Goal: Transaction & Acquisition: Purchase product/service

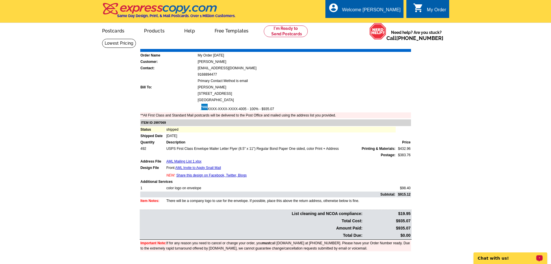
click at [491, 257] on p "Chat with us!" at bounding box center [506, 258] width 57 height 5
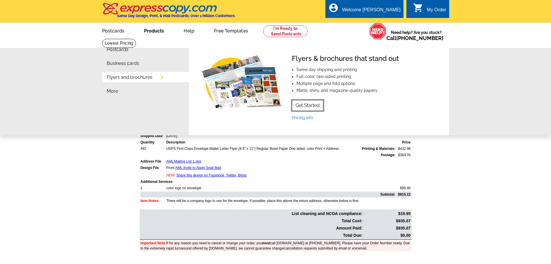
click at [305, 104] on link "Get Started" at bounding box center [308, 105] width 32 height 11
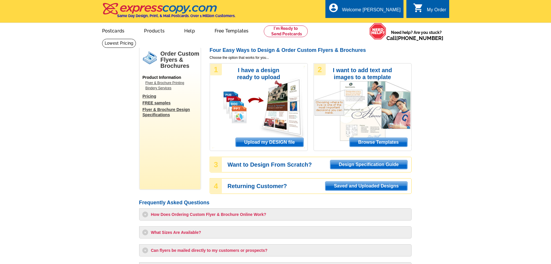
click at [280, 141] on span "Upload my DESIGN file" at bounding box center [269, 142] width 67 height 9
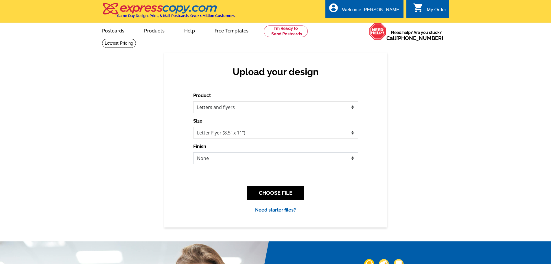
click at [223, 157] on select "None Envelope Mailer Bi-fold Mailer Tri-fold Mailer" at bounding box center [275, 158] width 165 height 12
click at [193, 153] on select "None Envelope Mailer Bi-fold Mailer Tri-fold Mailer" at bounding box center [275, 158] width 165 height 12
click at [290, 159] on select "None Envelope Mailer Bi-fold Mailer Tri-fold Mailer" at bounding box center [275, 158] width 165 height 12
click at [184, 175] on div "Upload your design Product Please select the type of file... Postcards Business…" at bounding box center [275, 139] width 223 height 175
drag, startPoint x: 408, startPoint y: 163, endPoint x: 425, endPoint y: 180, distance: 23.5
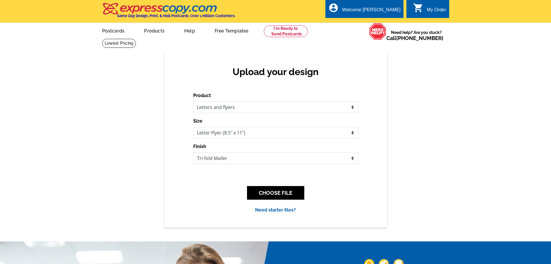
click at [408, 163] on div "Upload your design Product Please select the type of file... Postcards Business…" at bounding box center [275, 139] width 551 height 175
click at [426, 166] on div "Upload your design Product Please select the type of file... Postcards Business…" at bounding box center [275, 139] width 551 height 175
click at [327, 160] on select "None Envelope Mailer Bi-fold Mailer Tri-fold Mailer" at bounding box center [275, 158] width 165 height 12
click at [235, 158] on select "None Envelope Mailer Bi-fold Mailer Tri-fold Mailer" at bounding box center [275, 158] width 165 height 12
select select "2"
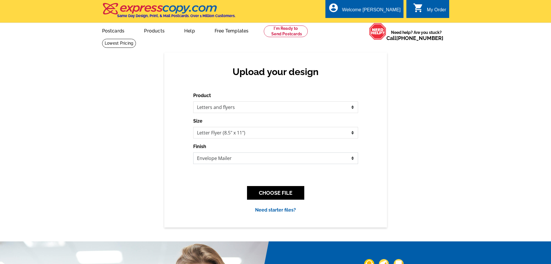
click at [193, 153] on select "None Envelope Mailer Bi-fold Mailer Tri-fold Mailer" at bounding box center [275, 158] width 165 height 12
click at [289, 194] on button "CHOOSE FILE" at bounding box center [275, 193] width 57 height 14
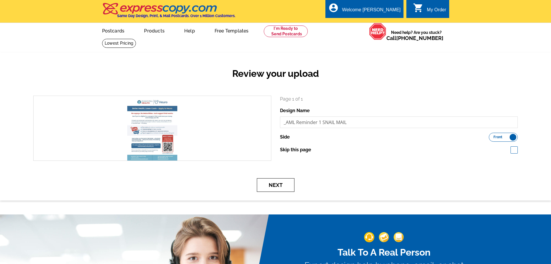
click at [276, 187] on button "Next" at bounding box center [276, 185] width 38 height 14
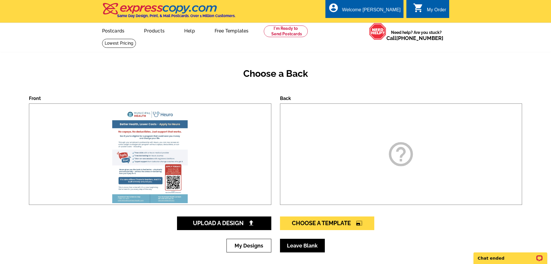
click at [293, 247] on link "Leave Blank" at bounding box center [302, 246] width 45 height 14
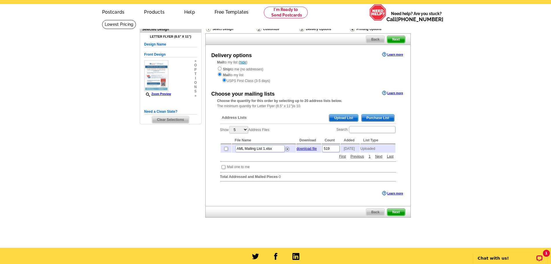
scroll to position [29, 0]
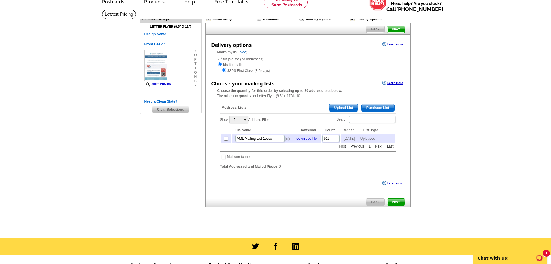
click at [337, 109] on span "Upload List" at bounding box center [343, 107] width 29 height 7
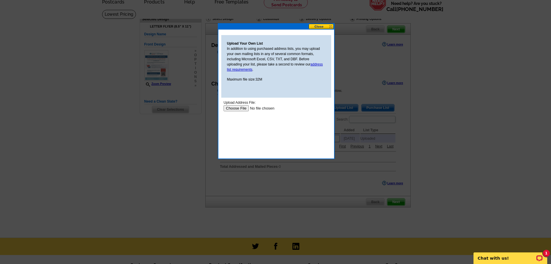
scroll to position [0, 0]
click at [241, 109] on input "file" at bounding box center [259, 108] width 73 height 6
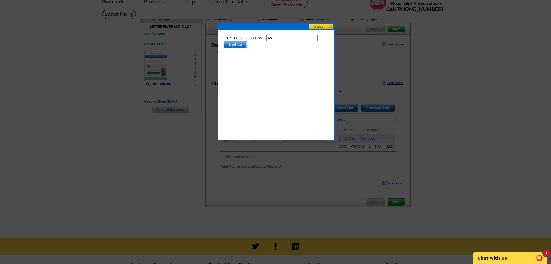
click at [237, 45] on span "Update" at bounding box center [235, 44] width 23 height 7
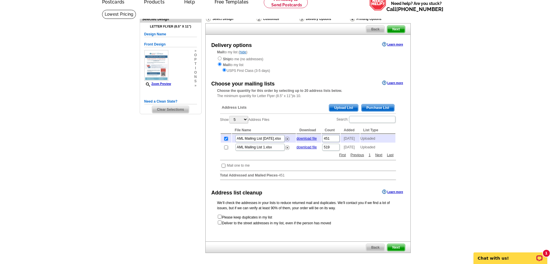
click at [396, 251] on span "Next" at bounding box center [396, 247] width 17 height 7
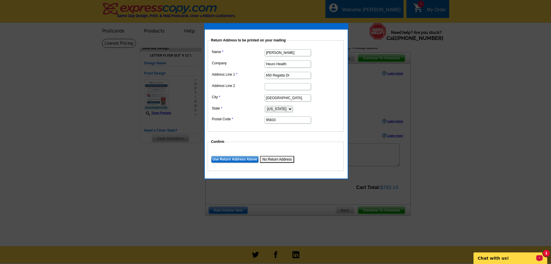
click at [521, 256] on p "Chat with us!" at bounding box center [506, 258] width 57 height 5
drag, startPoint x: 292, startPoint y: 75, endPoint x: 265, endPoint y: 75, distance: 26.9
click at [265, 75] on input "650 Regatta Dr" at bounding box center [288, 75] width 46 height 7
click at [290, 64] on input "Heuro Health" at bounding box center [288, 63] width 46 height 7
drag, startPoint x: 296, startPoint y: 52, endPoint x: 266, endPoint y: 56, distance: 30.1
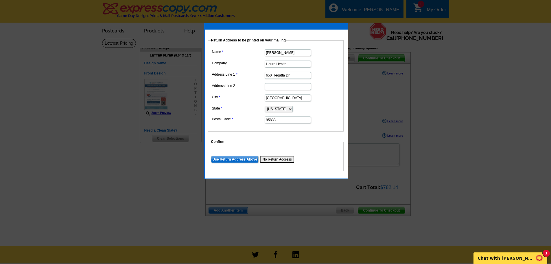
click at [266, 56] on dd "[PERSON_NAME]" at bounding box center [276, 52] width 130 height 9
type input "Municipal Health"
click at [293, 64] on input "Heuro Health" at bounding box center [288, 63] width 46 height 7
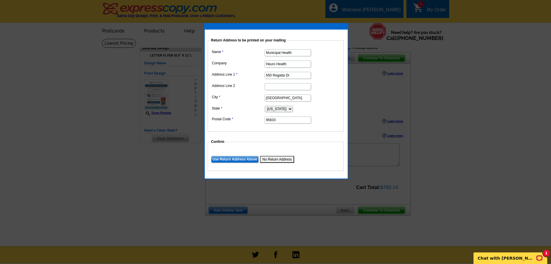
click at [293, 64] on input "Heuro Health" at bounding box center [288, 63] width 46 height 7
click at [293, 76] on input "650 Regatta Dr" at bounding box center [288, 75] width 46 height 7
type input "301 West 2nd Street"
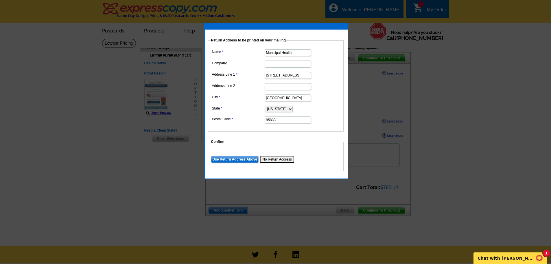
click at [289, 98] on input "[GEOGRAPHIC_DATA]" at bounding box center [288, 97] width 46 height 7
type input "North Little Rock"
click at [282, 109] on select "Alabama Alaska Arizona Arkansas California Colorado Connecticut District of Col…" at bounding box center [279, 109] width 28 height 6
select select "AR"
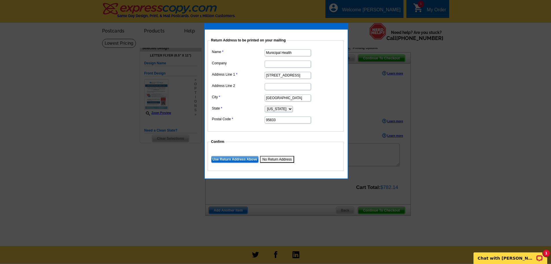
click at [265, 106] on select "Alabama Alaska Arizona Arkansas California Colorado Connecticut District of Col…" at bounding box center [279, 109] width 28 height 6
click at [275, 120] on input "95833" at bounding box center [288, 119] width 46 height 7
type input "72114"
click at [246, 159] on input "Use Return Address Above" at bounding box center [234, 159] width 47 height 7
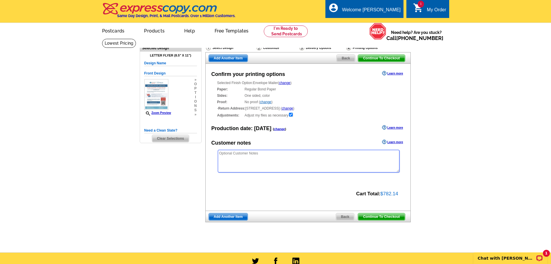
click at [257, 157] on textarea at bounding box center [309, 161] width 182 height 23
type textarea "Municipal Health Logo printed on the envelope above the return address."
drag, startPoint x: 989, startPoint y: 502, endPoint x: 518, endPoint y: 256, distance: 530.3
click at [518, 256] on p "Chat with [PERSON_NAME]" at bounding box center [506, 258] width 57 height 5
click at [372, 217] on span "Continue To Checkout" at bounding box center [381, 216] width 47 height 7
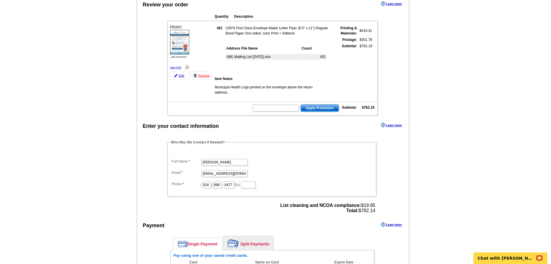
scroll to position [58, 0]
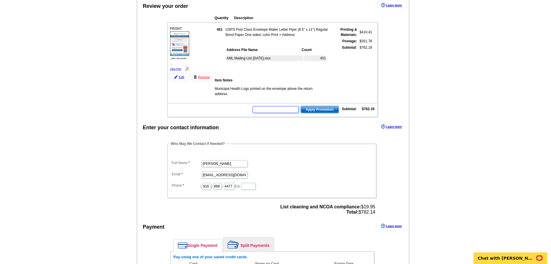
click at [267, 111] on input "text" at bounding box center [276, 109] width 46 height 7
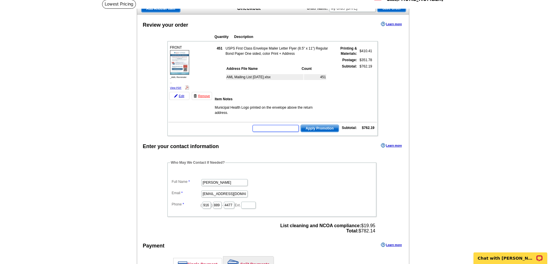
scroll to position [29, 0]
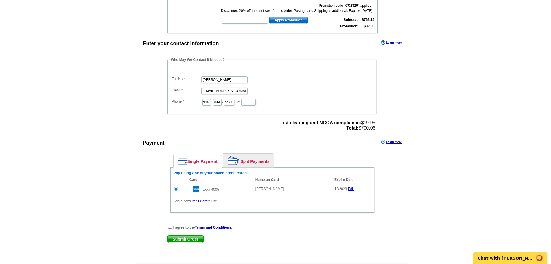
scroll to position [174, 0]
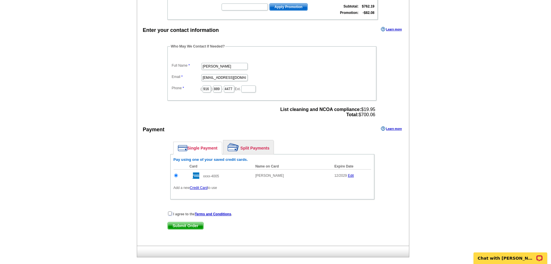
click at [170, 215] on input "checkbox" at bounding box center [170, 213] width 4 height 4
checkbox input "true"
click at [189, 228] on span "Submit Order" at bounding box center [186, 225] width 36 height 7
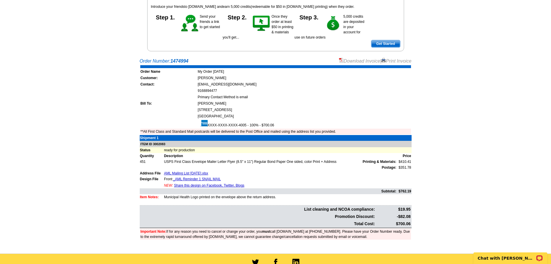
scroll to position [87, 0]
